Goal: Information Seeking & Learning: Learn about a topic

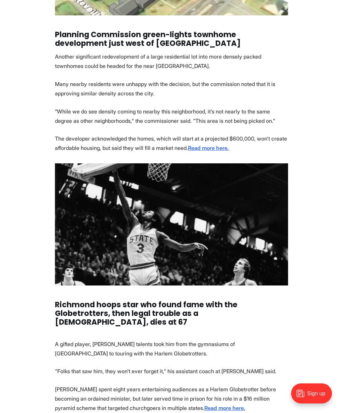
scroll to position [630, 0]
click at [229, 145] on strong "Read more here." at bounding box center [208, 148] width 41 height 7
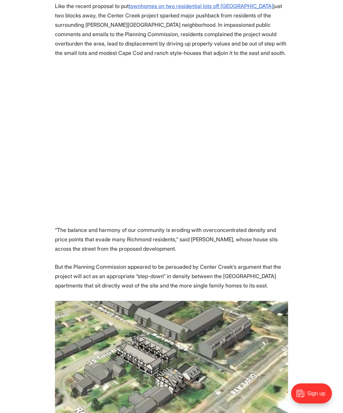
scroll to position [403, 0]
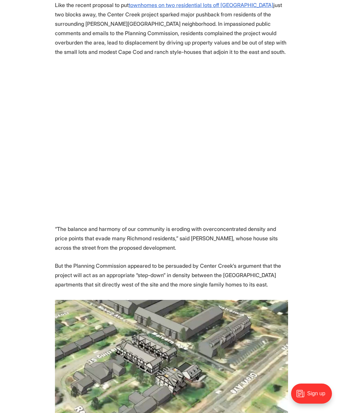
click at [270, 33] on p "Like the recent proposal to put townhomes on two residential lots off Hanover A…" at bounding box center [171, 28] width 233 height 56
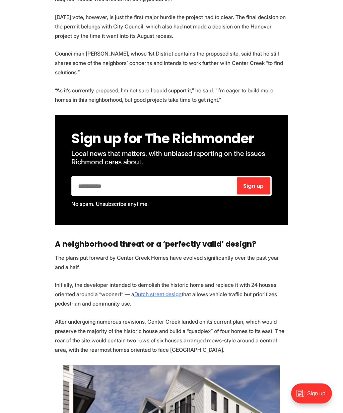
scroll to position [991, 0]
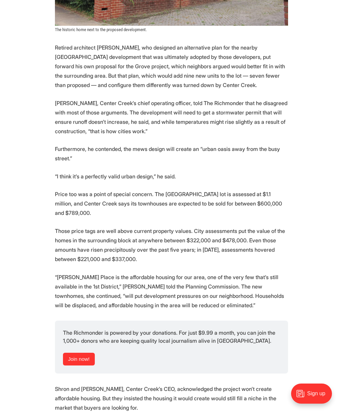
scroll to position [1769, 0]
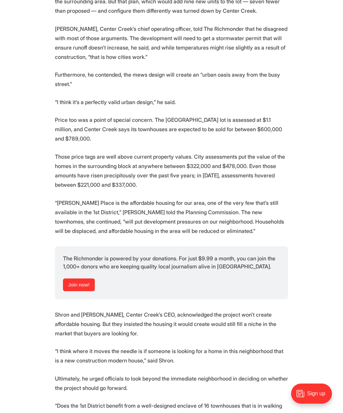
scroll to position [1844, 0]
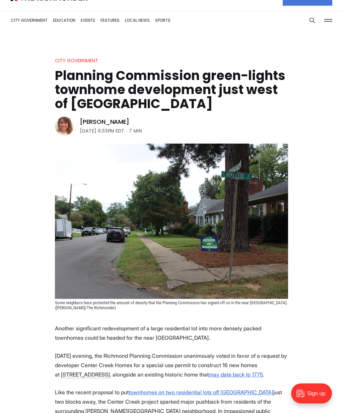
scroll to position [0, 0]
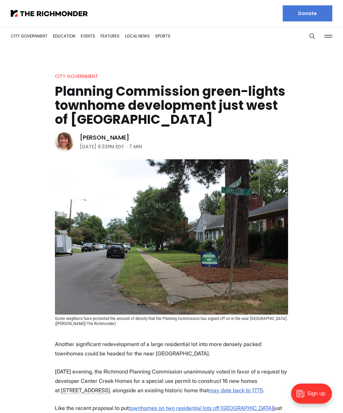
click at [51, 11] on img at bounding box center [49, 13] width 77 height 7
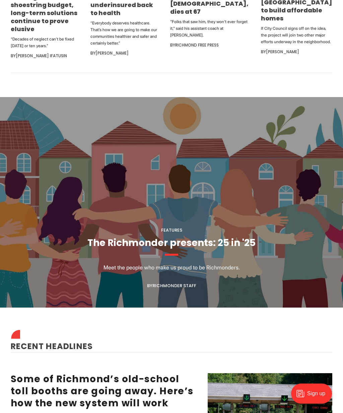
scroll to position [531, 0]
